Goal: Navigation & Orientation: Find specific page/section

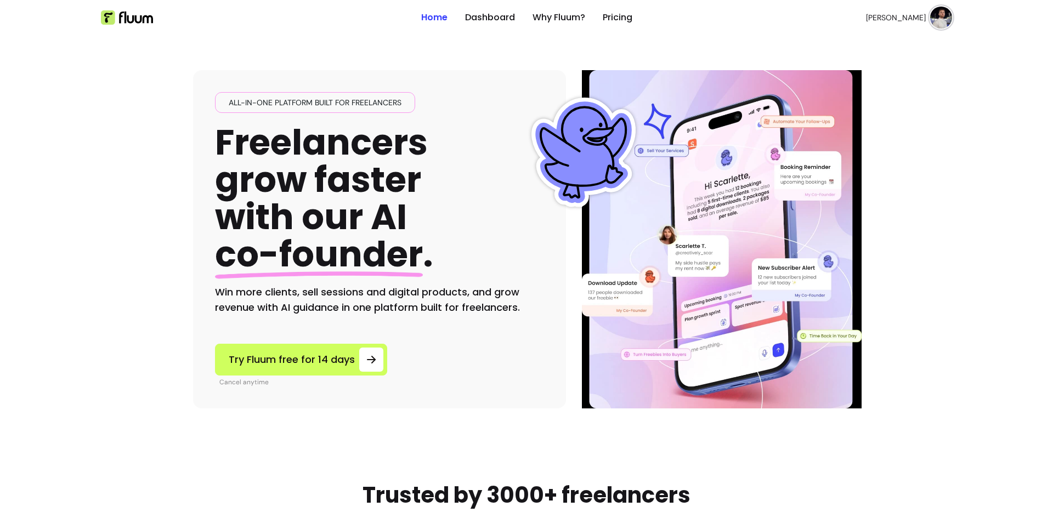
drag, startPoint x: 800, startPoint y: 29, endPoint x: 791, endPoint y: 31, distance: 9.6
click at [800, 29] on ul "[PERSON_NAME]" at bounding box center [796, 17] width 311 height 35
click at [498, 23] on link "Dashboard" at bounding box center [490, 17] width 50 height 13
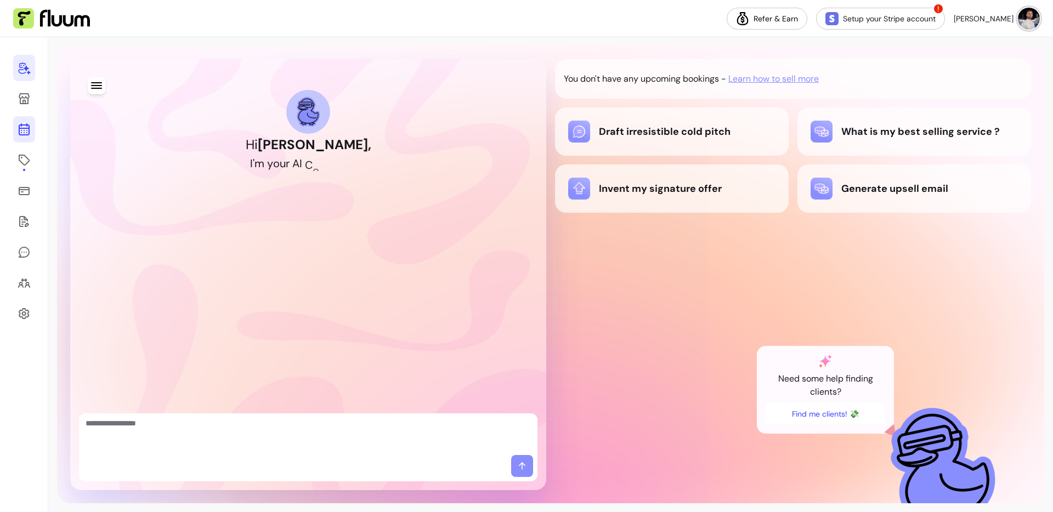
click at [34, 132] on link at bounding box center [24, 129] width 22 height 26
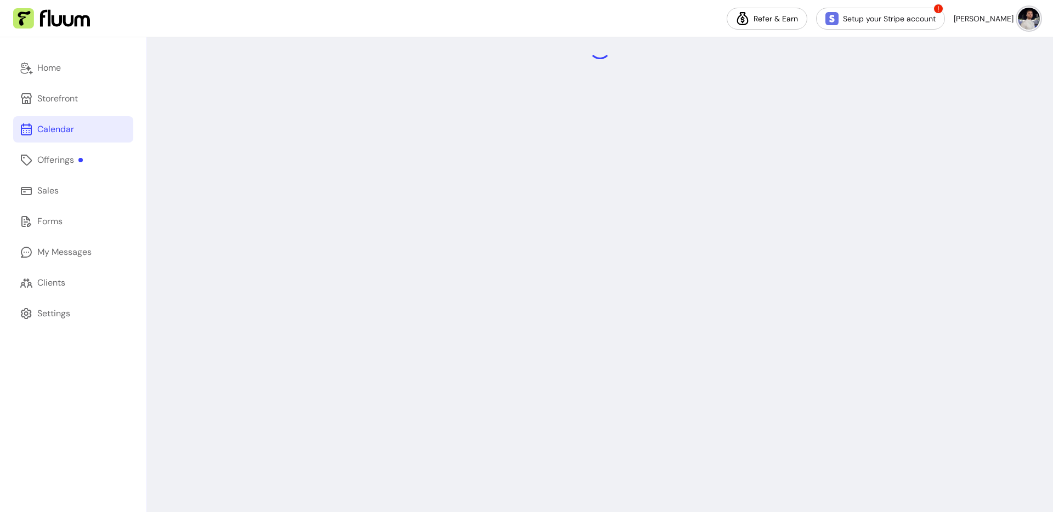
click at [946, 77] on div at bounding box center [600, 274] width 906 height 475
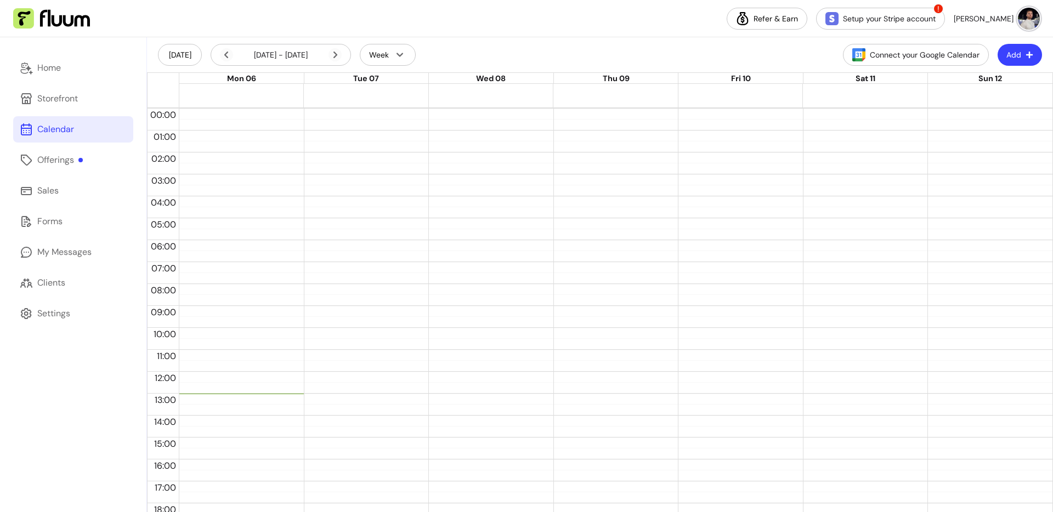
click at [66, 146] on div "Home Storefront Calendar Offerings Sales Forms My Messages Clients Settings" at bounding box center [73, 274] width 146 height 475
click at [72, 72] on link "Home" at bounding box center [73, 68] width 120 height 26
